Goal: Ask a question

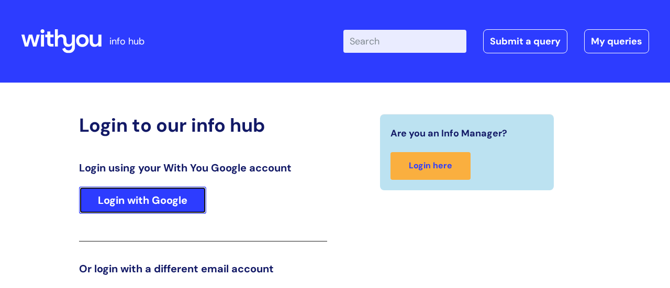
click at [166, 201] on link "Login with Google" at bounding box center [142, 200] width 127 height 27
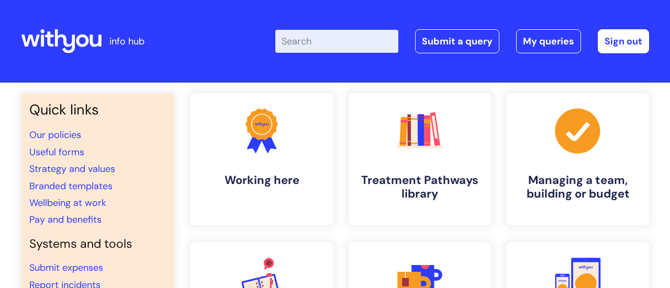
click at [304, 38] on input "Enter your search term here..." at bounding box center [336, 41] width 123 height 23
